Goal: Task Accomplishment & Management: Manage account settings

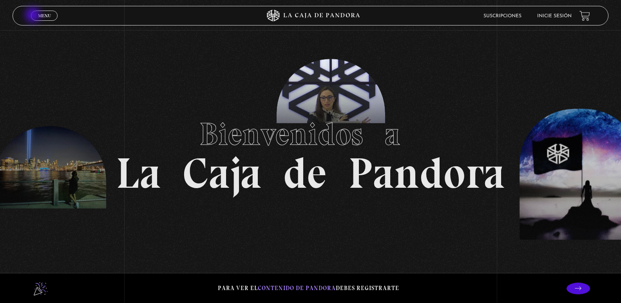
click at [38, 16] on link "Menu Cerrar" at bounding box center [44, 16] width 27 height 10
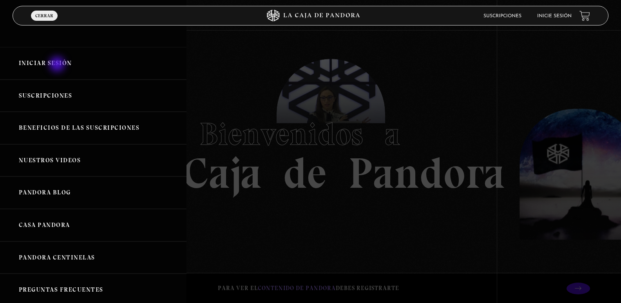
click at [66, 57] on link "Iniciar Sesión" at bounding box center [93, 63] width 186 height 33
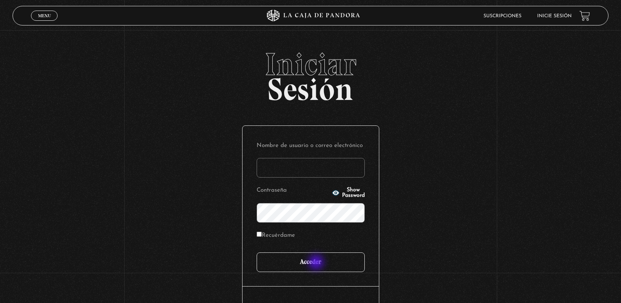
type input "cindyavila2010"
click at [317, 263] on input "Acceder" at bounding box center [311, 262] width 108 height 20
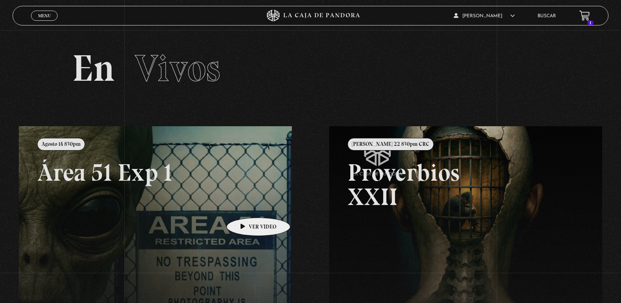
click at [244, 202] on link at bounding box center [329, 277] width 621 height 303
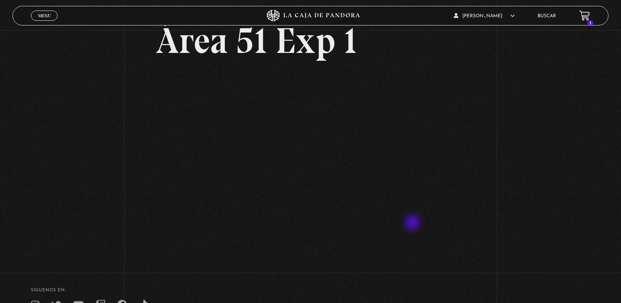
scroll to position [39, 0]
